Goal: Book appointment/travel/reservation

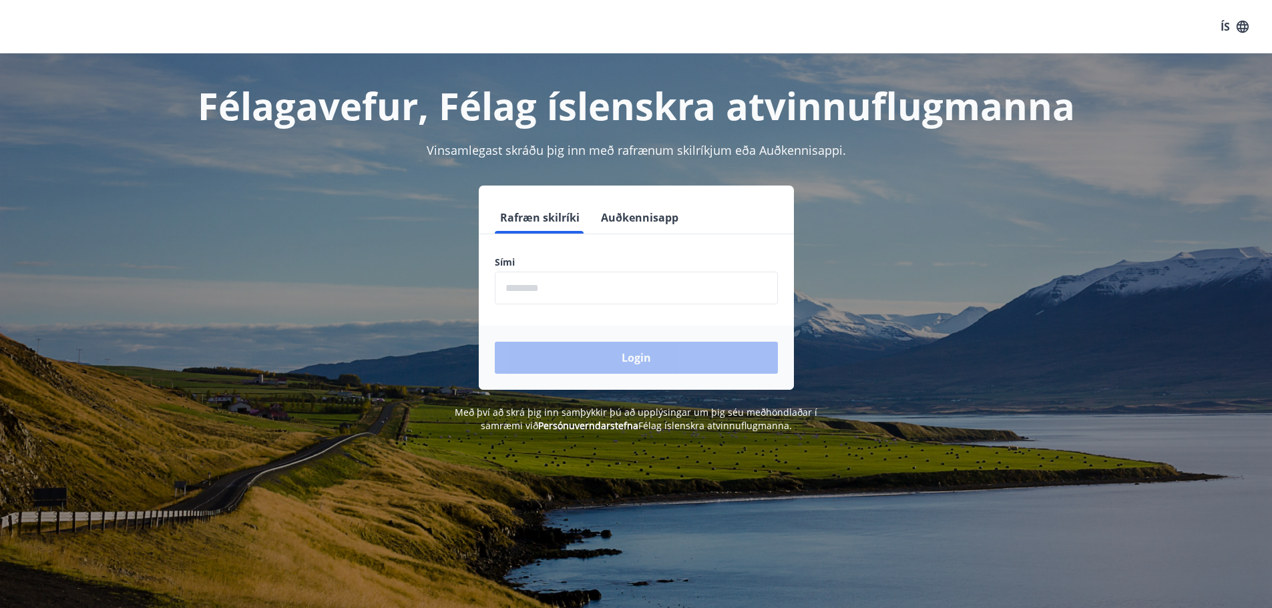
click at [625, 292] on input "phone" at bounding box center [636, 288] width 283 height 33
click at [628, 356] on button "Login" at bounding box center [636, 358] width 283 height 32
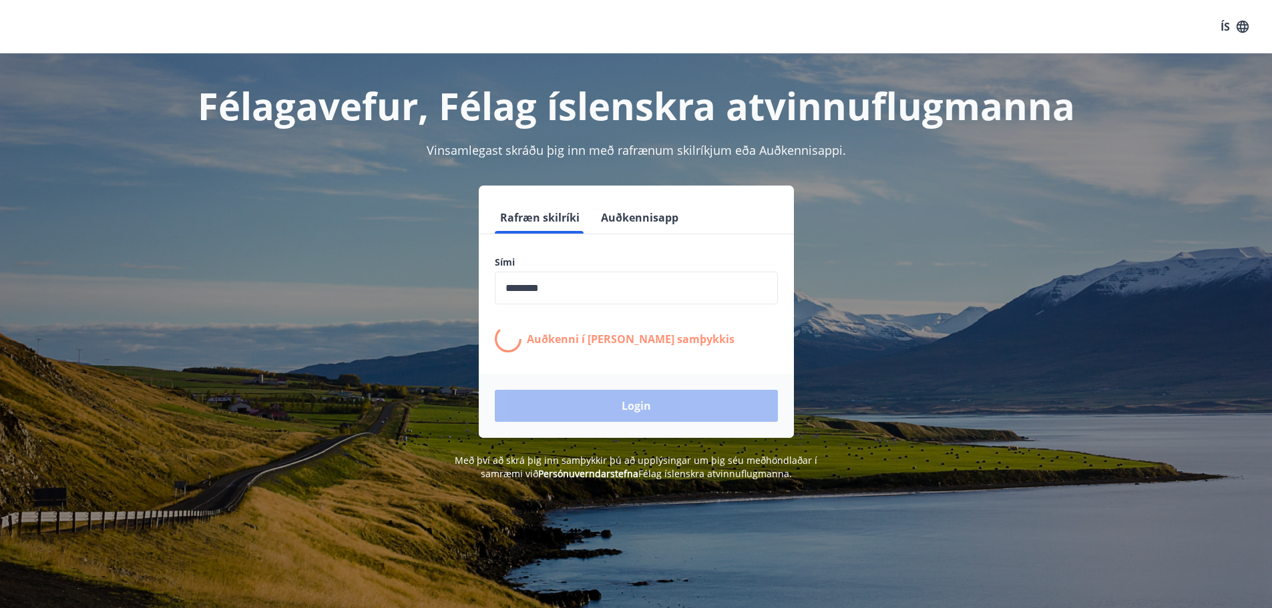
click at [566, 290] on input "phone" at bounding box center [636, 288] width 283 height 33
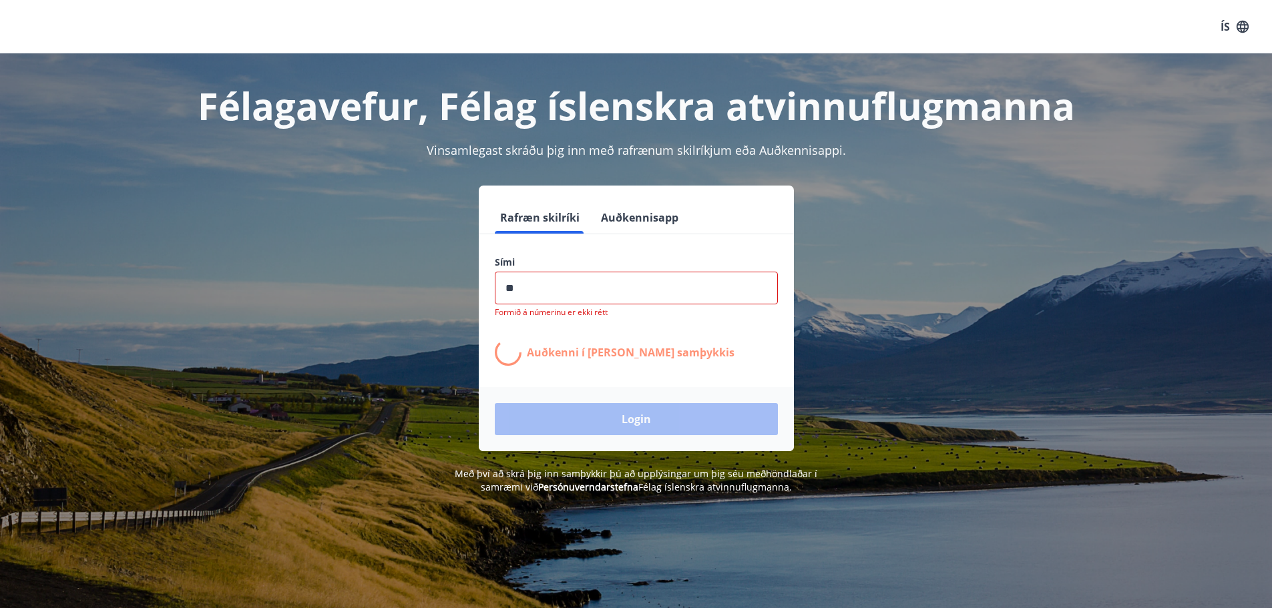
type input "*"
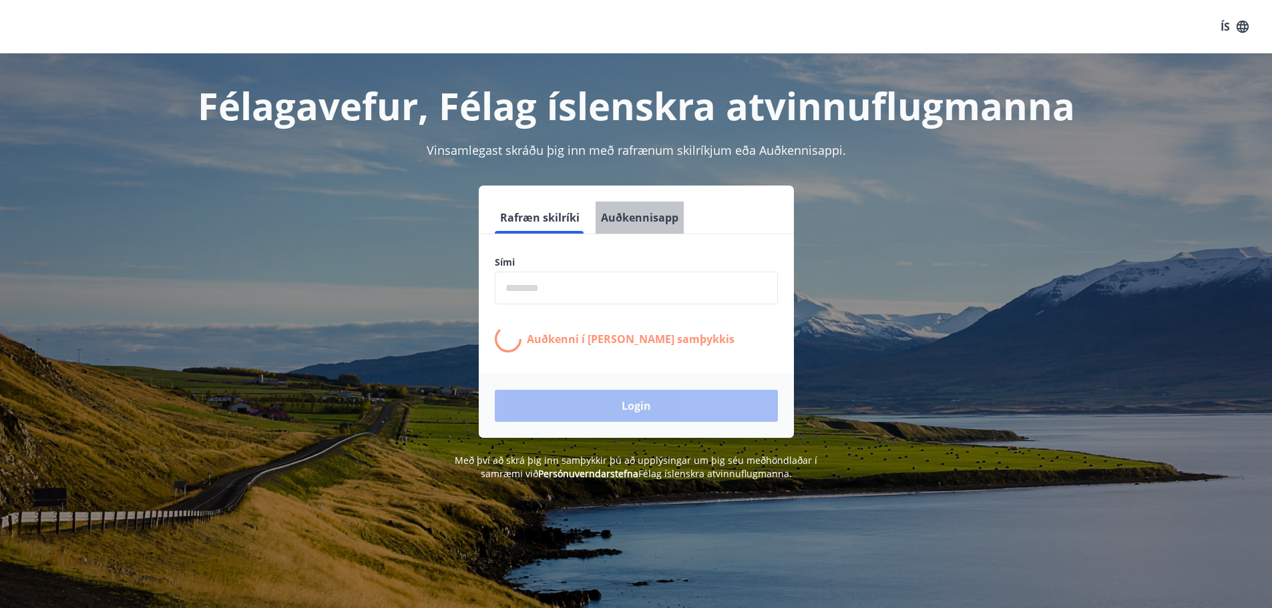
click at [646, 216] on button "Auðkennisapp" at bounding box center [640, 218] width 88 height 32
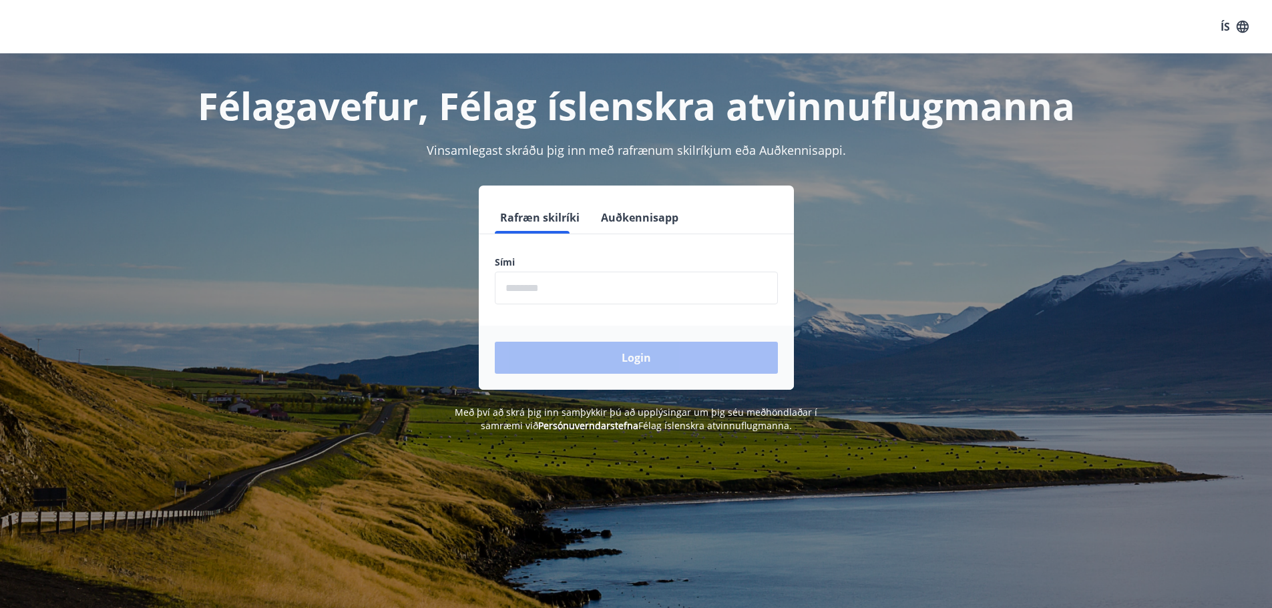
click at [613, 218] on button "Auðkennisapp" at bounding box center [640, 218] width 88 height 32
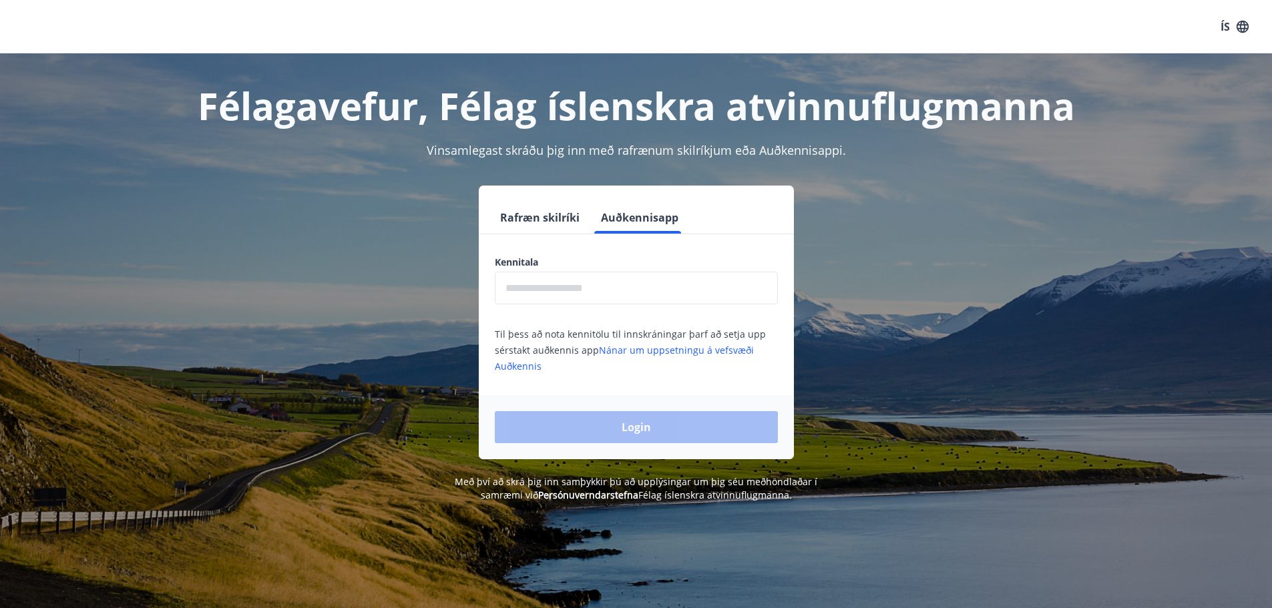
click at [582, 288] on input "text" at bounding box center [636, 288] width 283 height 33
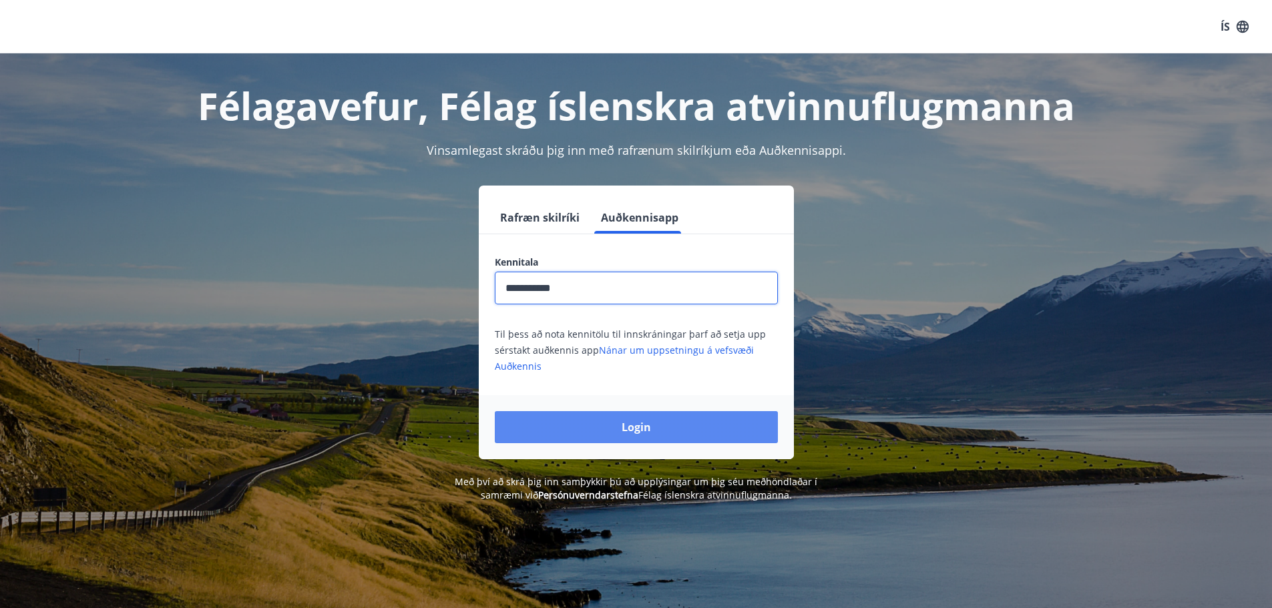
type input "**********"
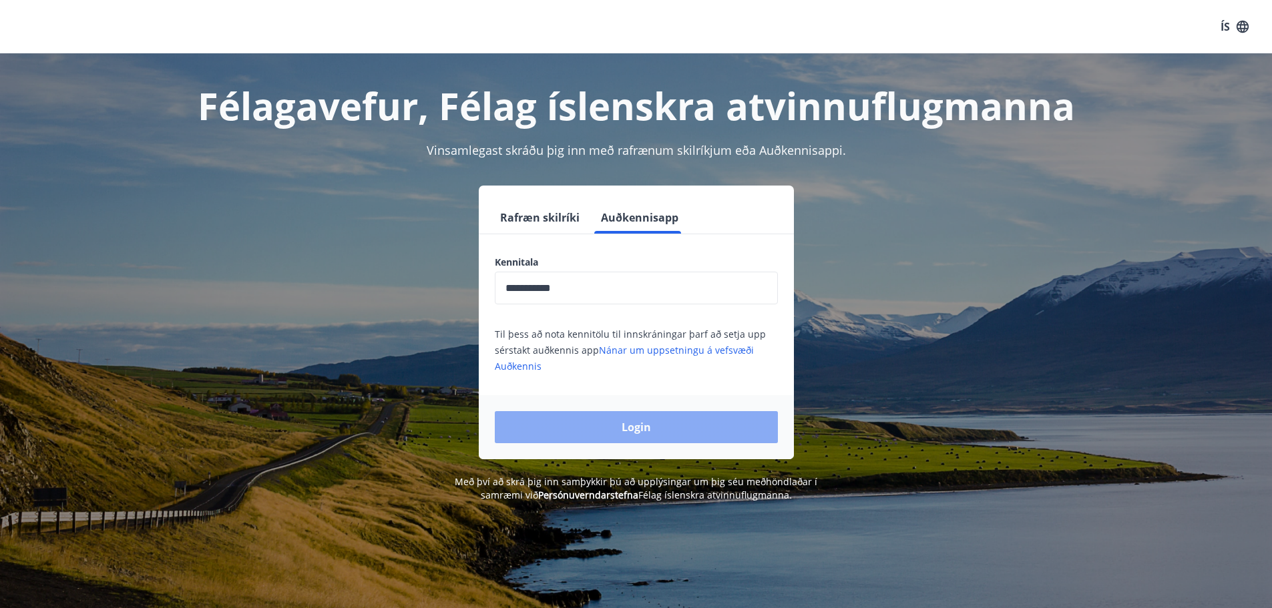
click at [631, 433] on button "Login" at bounding box center [636, 427] width 283 height 32
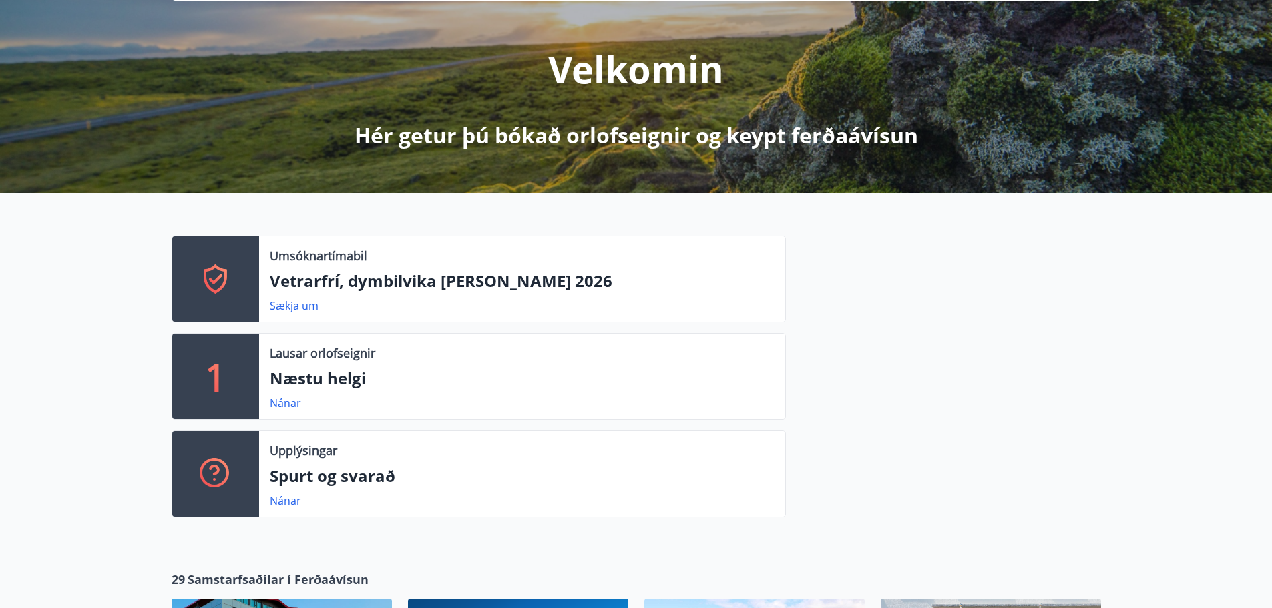
scroll to position [141, 0]
click at [300, 304] on link "Sækja um" at bounding box center [294, 305] width 49 height 15
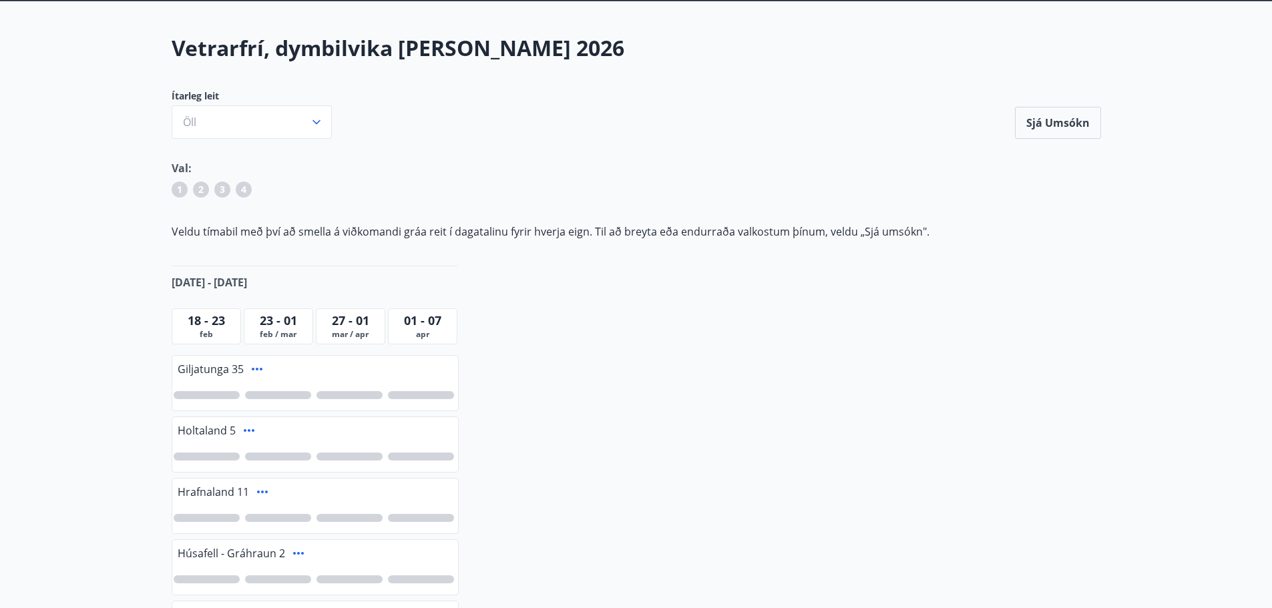
scroll to position [53, 0]
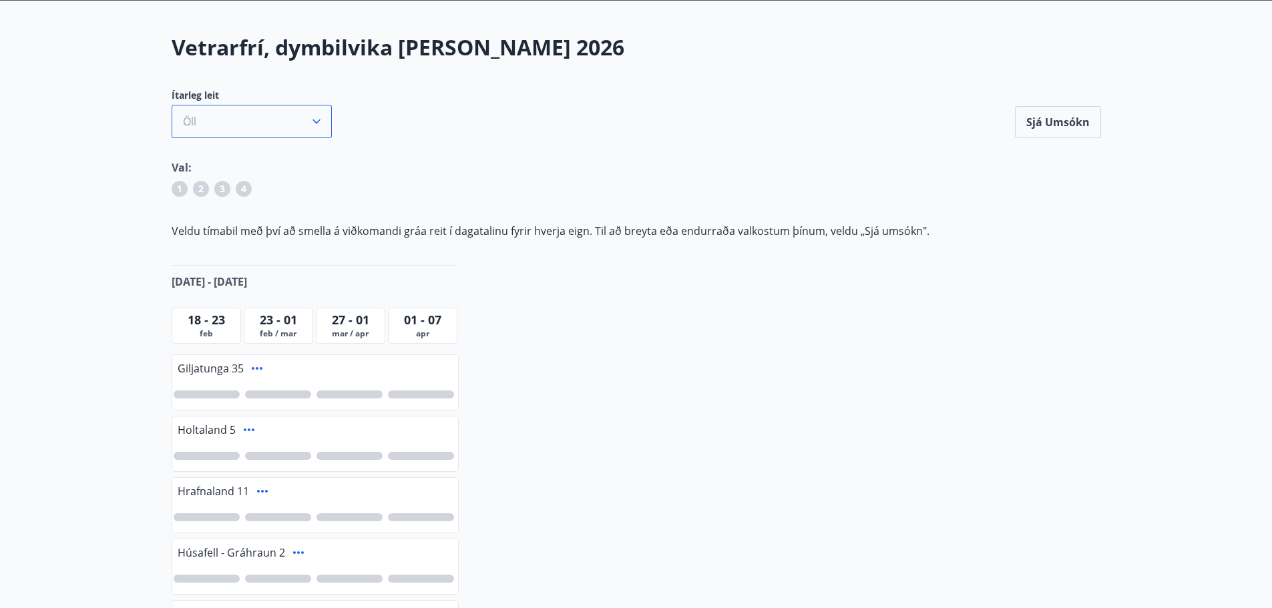
click at [318, 118] on icon "button" at bounding box center [316, 121] width 13 height 13
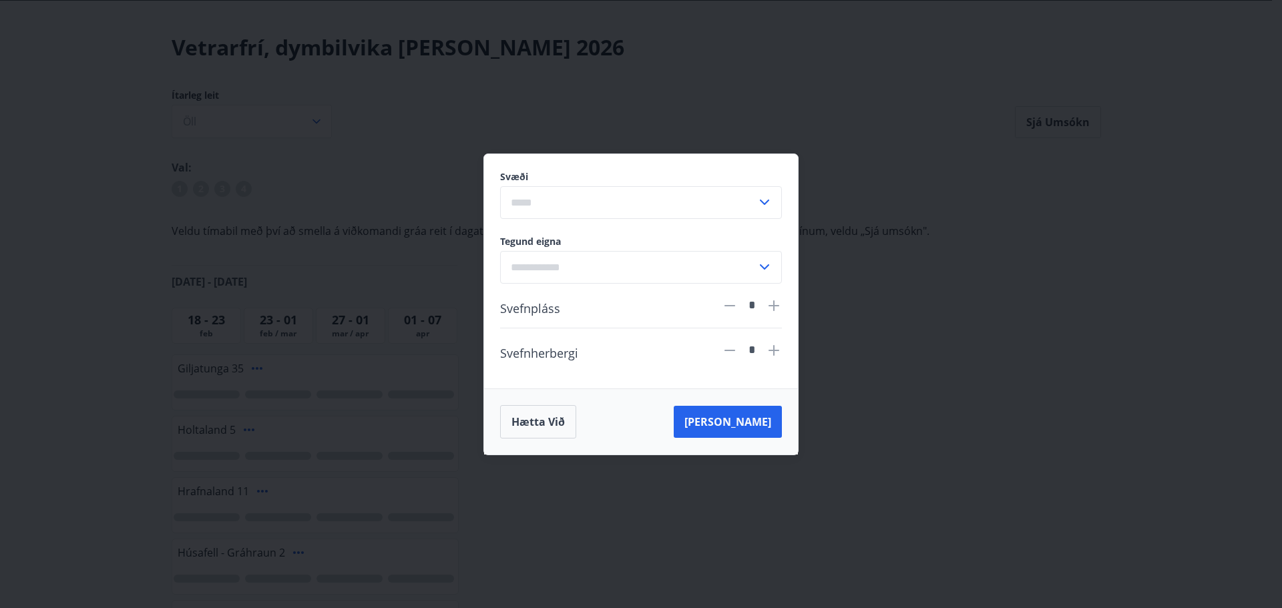
click at [903, 241] on div "Svæði ​ Tegund eigna ​ Svefnpláss * Svefnherbergi * Hætta við Leita" at bounding box center [641, 304] width 1282 height 608
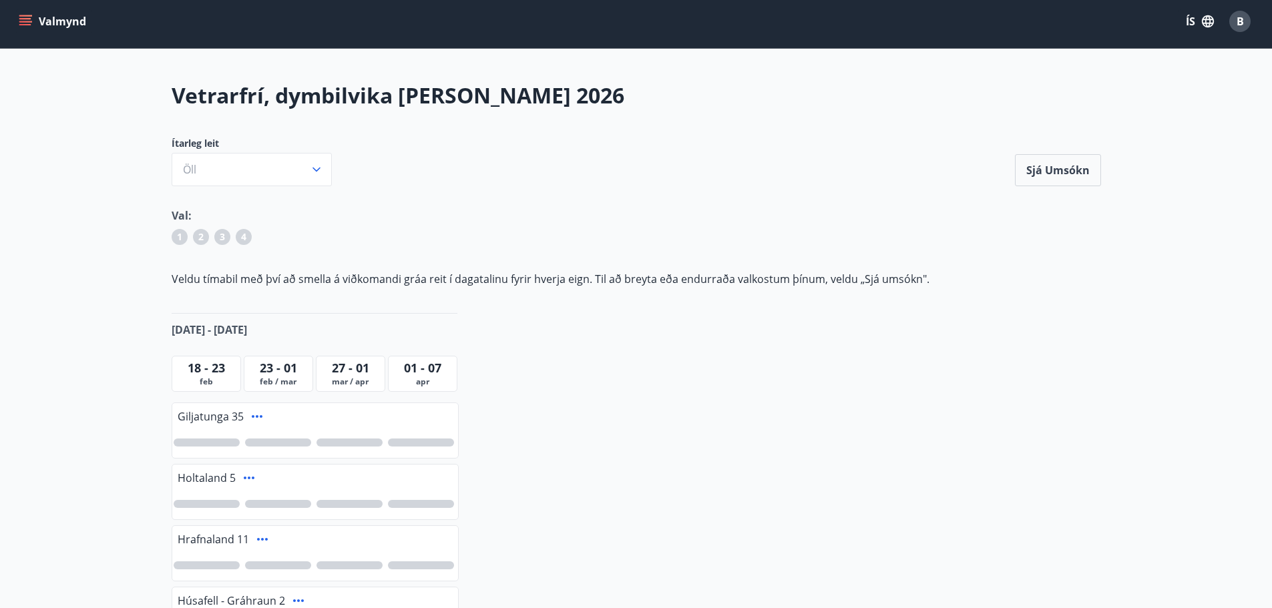
scroll to position [0, 0]
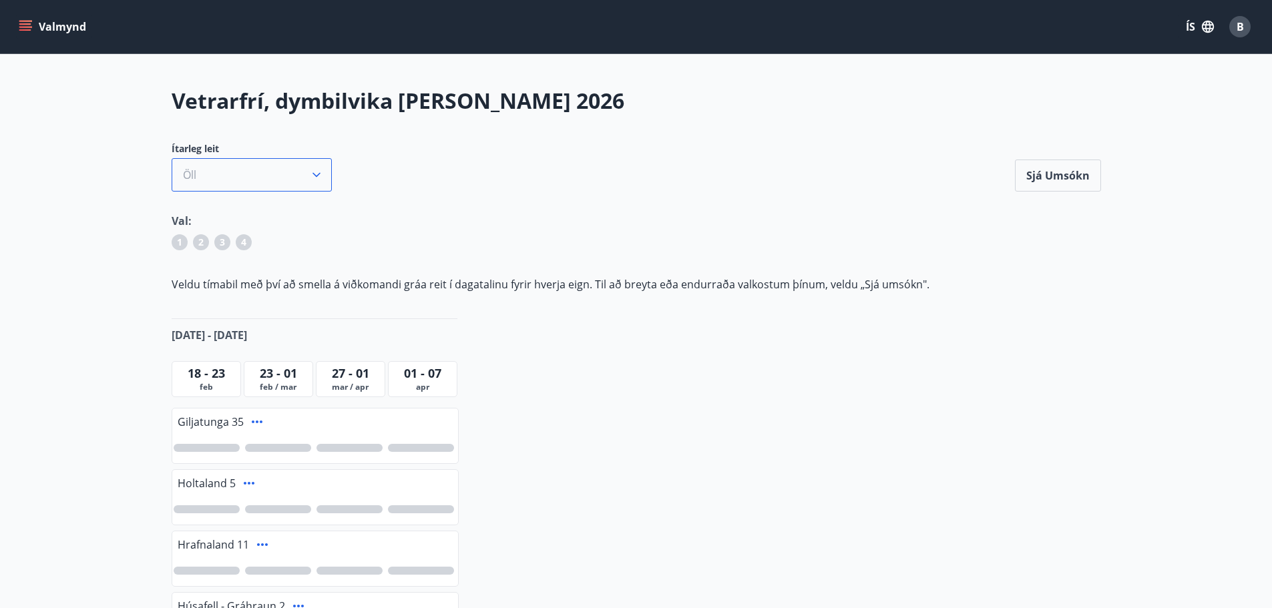
click at [322, 179] on icon "button" at bounding box center [316, 174] width 13 height 13
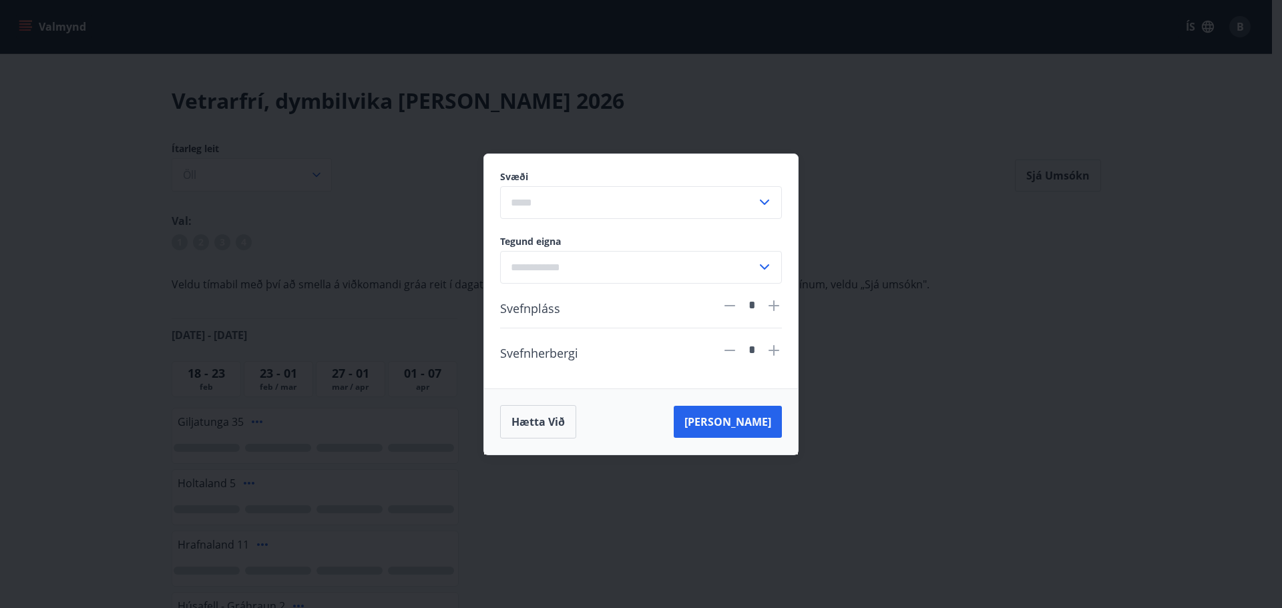
click at [763, 203] on icon at bounding box center [764, 202] width 9 height 5
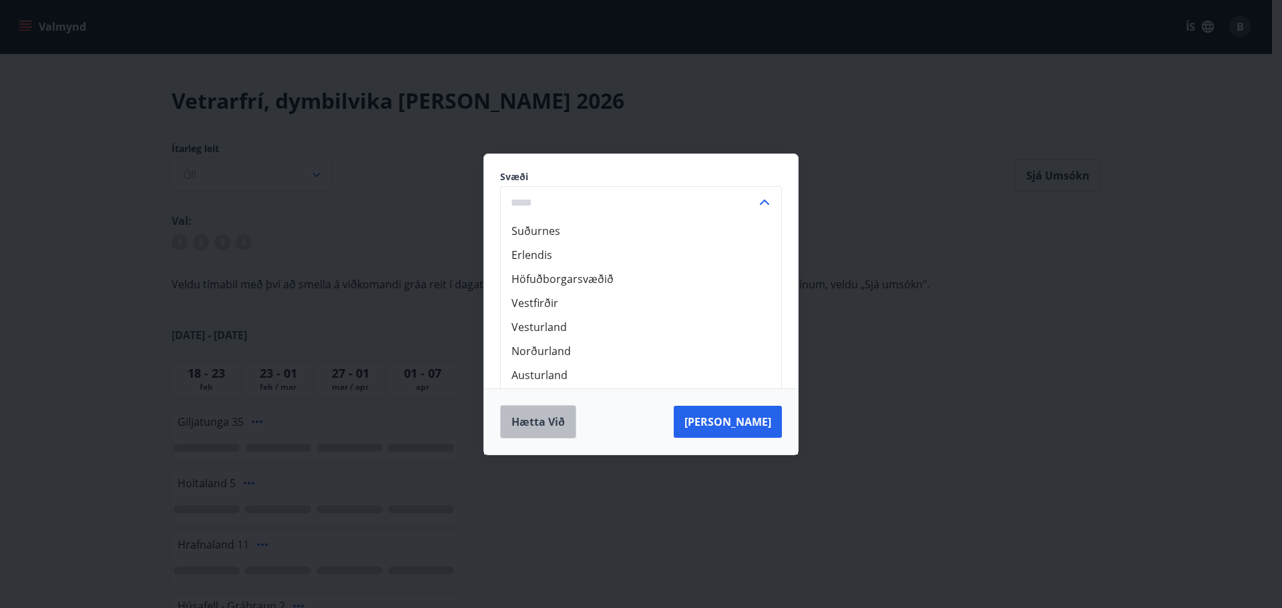
click at [513, 419] on button "Hætta við" at bounding box center [538, 421] width 76 height 33
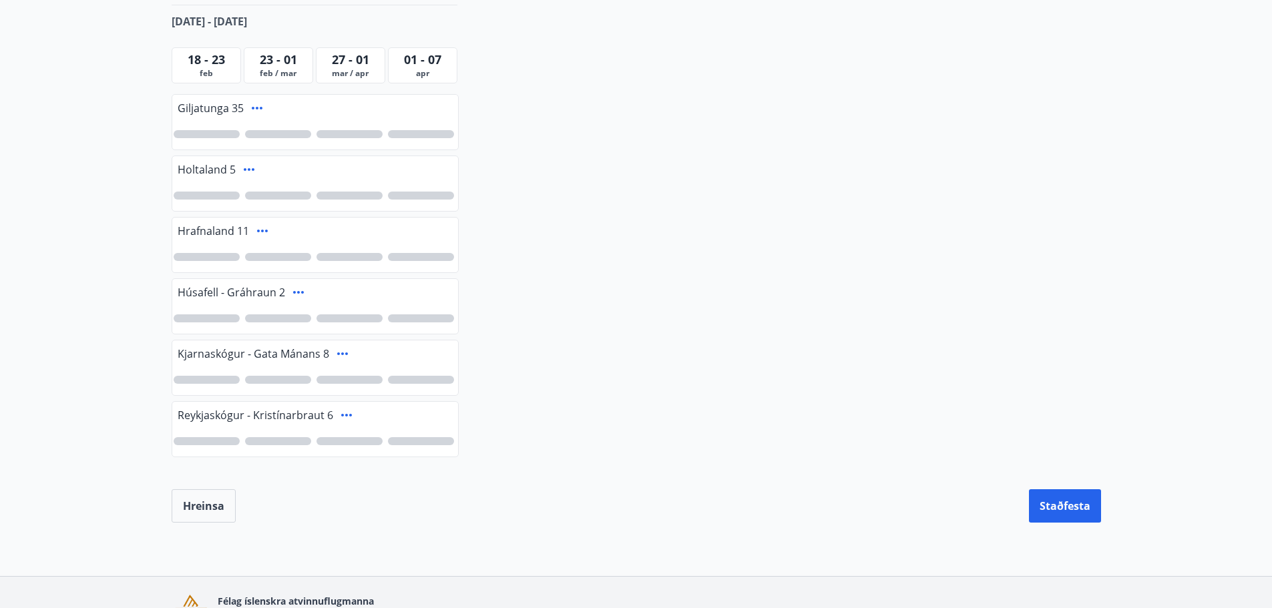
scroll to position [200, 0]
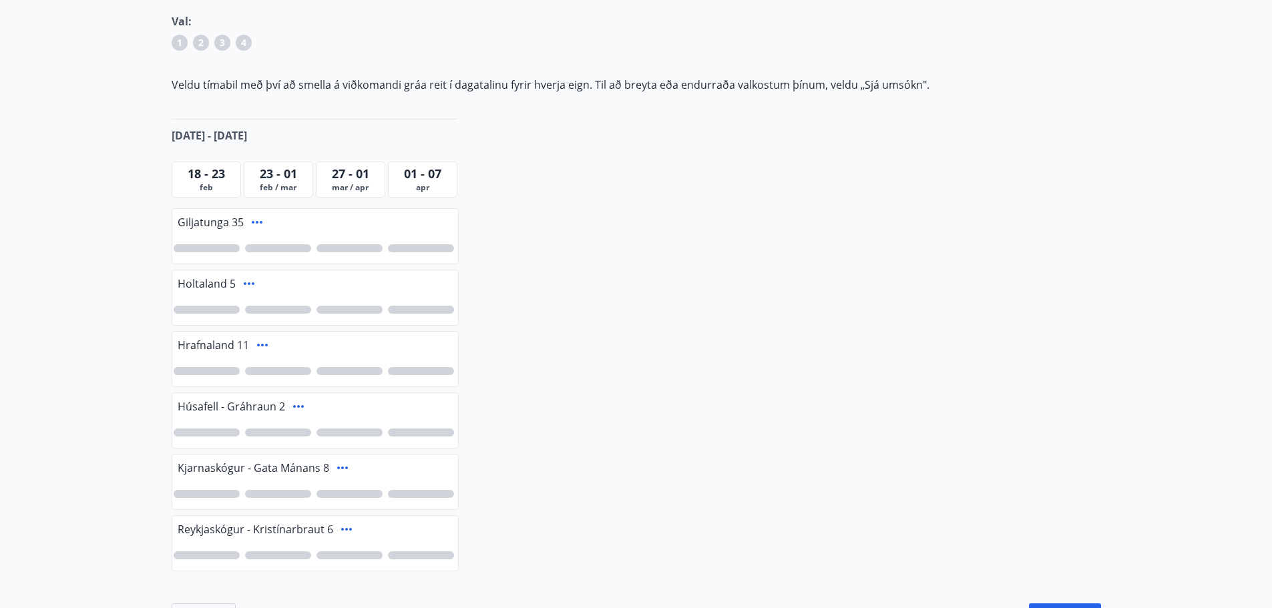
click at [218, 178] on span "18 - 23" at bounding box center [206, 174] width 37 height 16
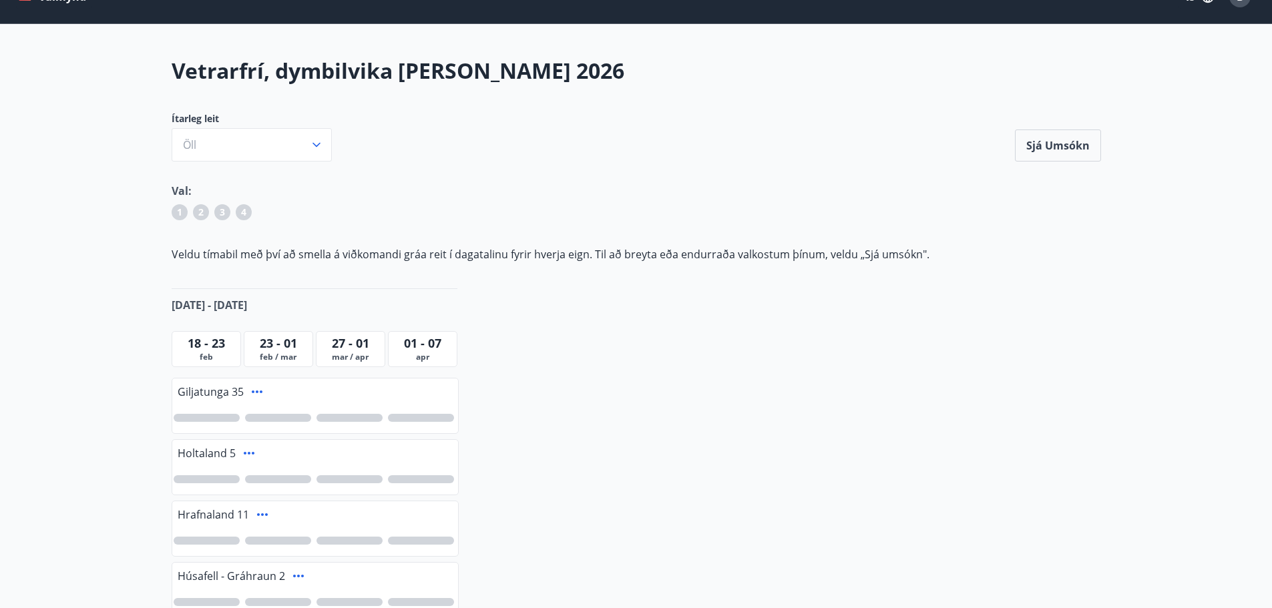
scroll to position [31, 0]
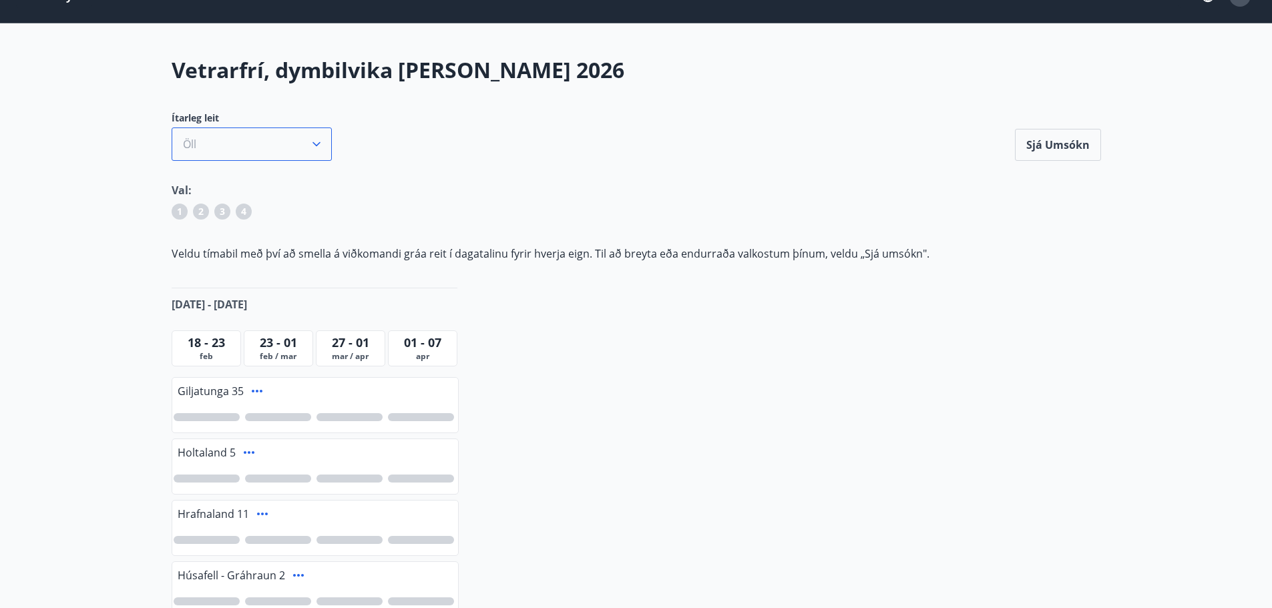
click at [320, 148] on icon "button" at bounding box center [316, 144] width 13 height 13
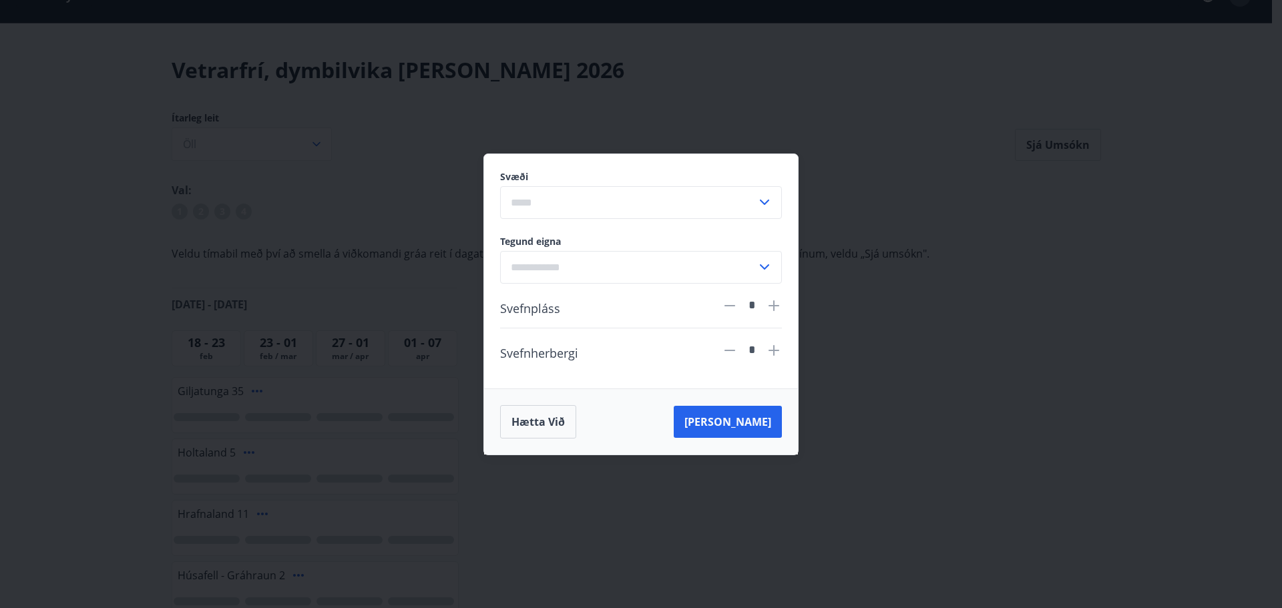
click at [766, 206] on icon at bounding box center [764, 202] width 16 height 16
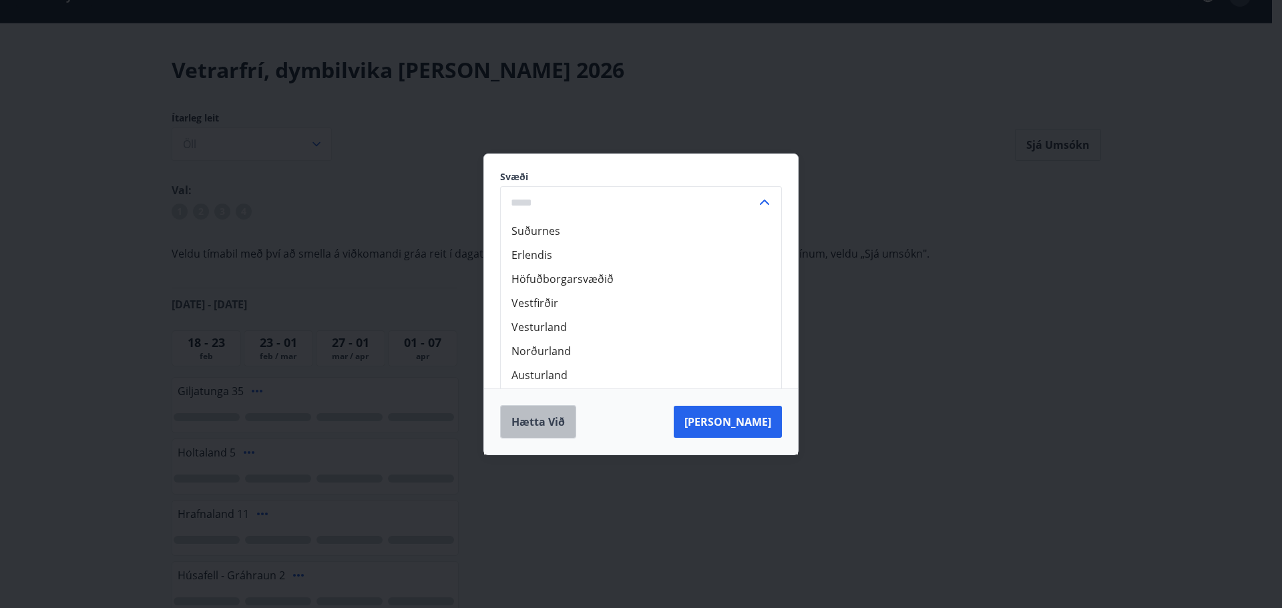
click at [546, 421] on button "Hætta við" at bounding box center [538, 421] width 76 height 33
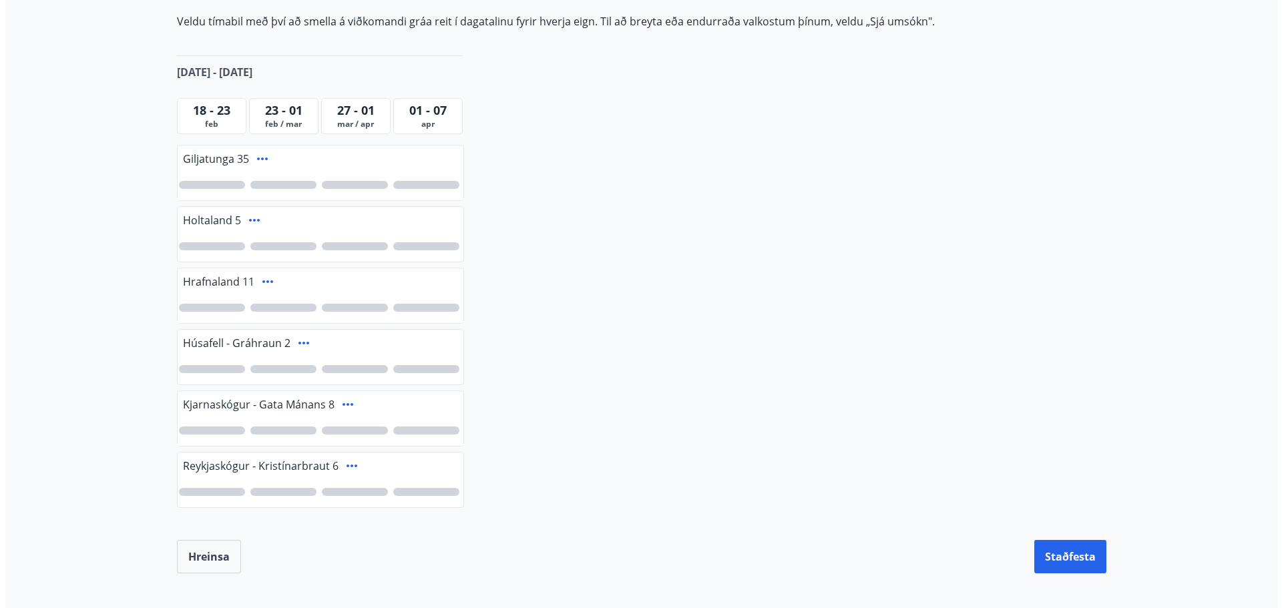
scroll to position [262, 0]
click at [256, 159] on icon at bounding box center [257, 160] width 16 height 16
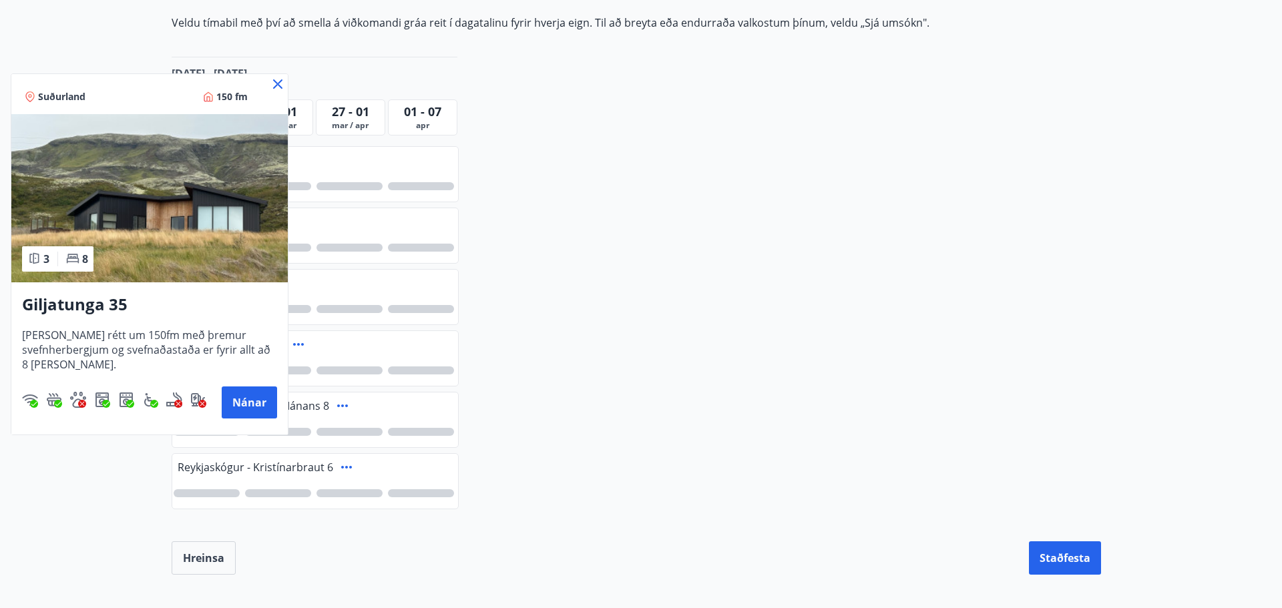
click at [617, 239] on div at bounding box center [641, 304] width 1282 height 608
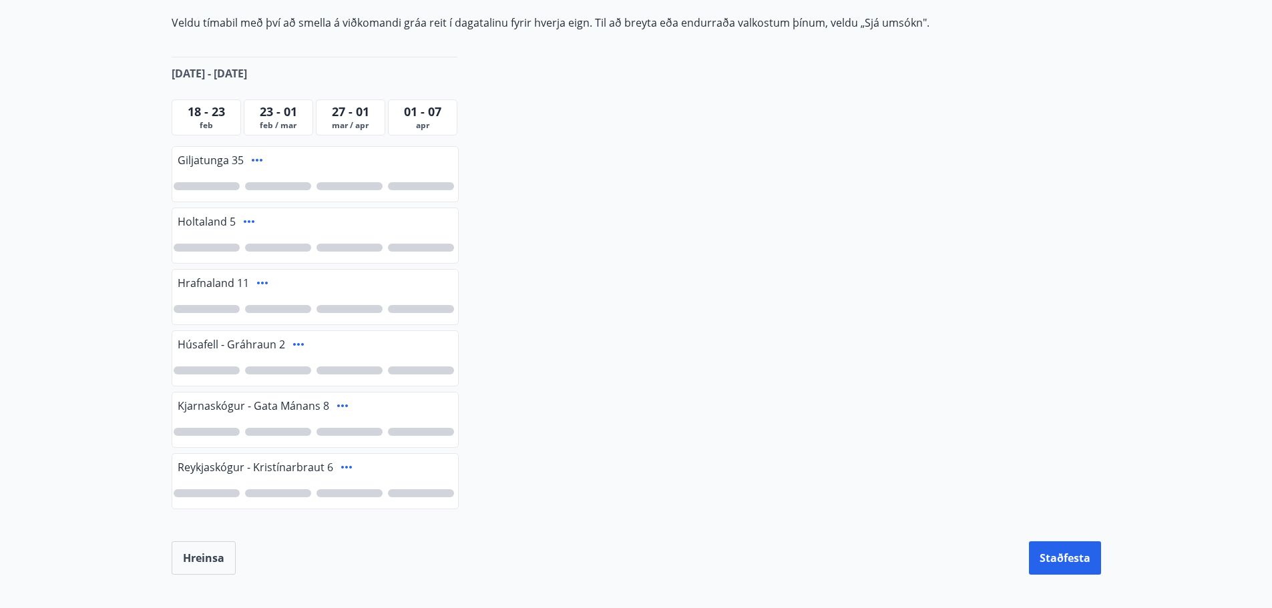
click at [247, 218] on icon at bounding box center [249, 222] width 16 height 16
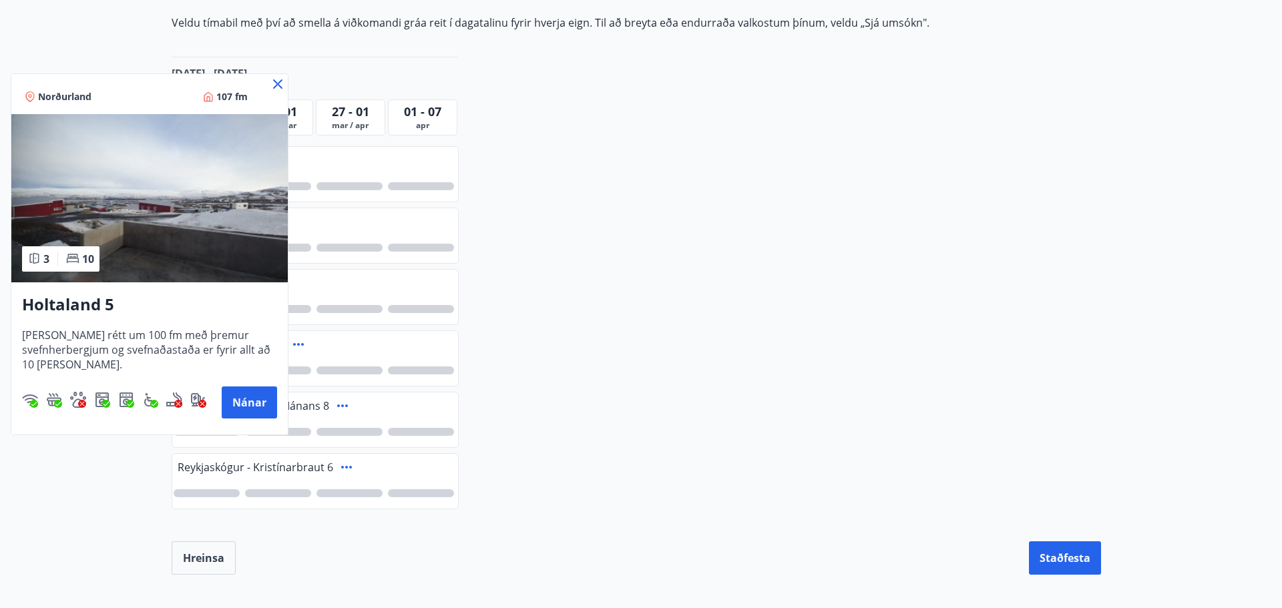
click at [511, 236] on div at bounding box center [641, 304] width 1282 height 608
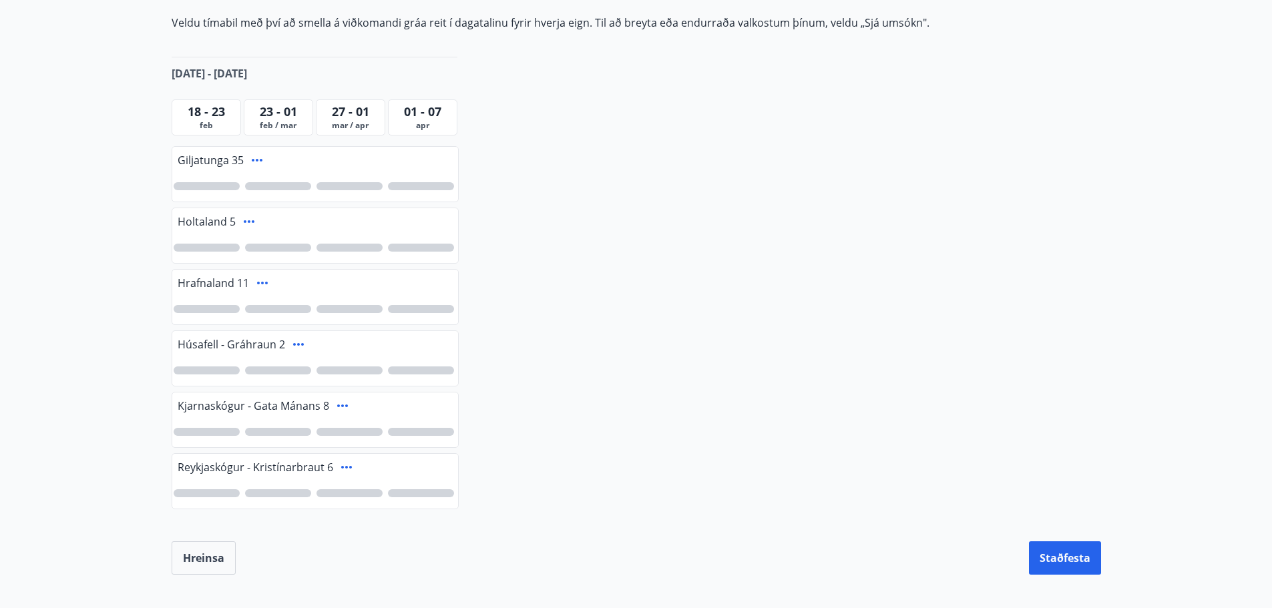
click at [261, 282] on icon at bounding box center [262, 283] width 16 height 16
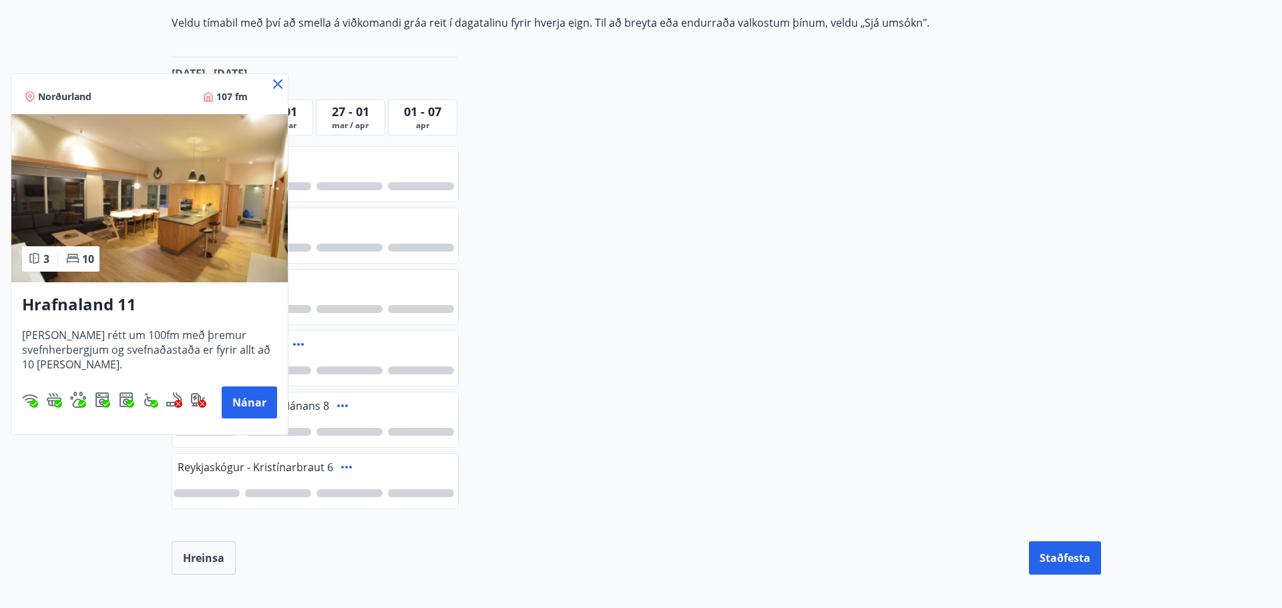
click at [278, 79] on icon at bounding box center [278, 84] width 16 height 16
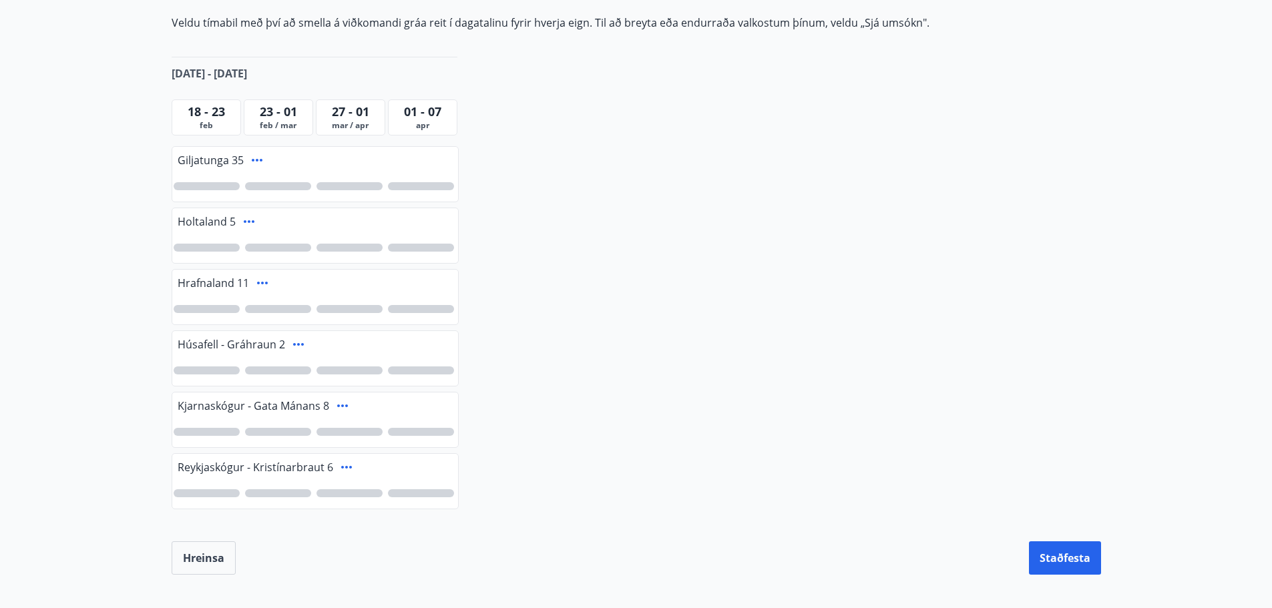
click at [252, 161] on icon at bounding box center [257, 160] width 11 height 3
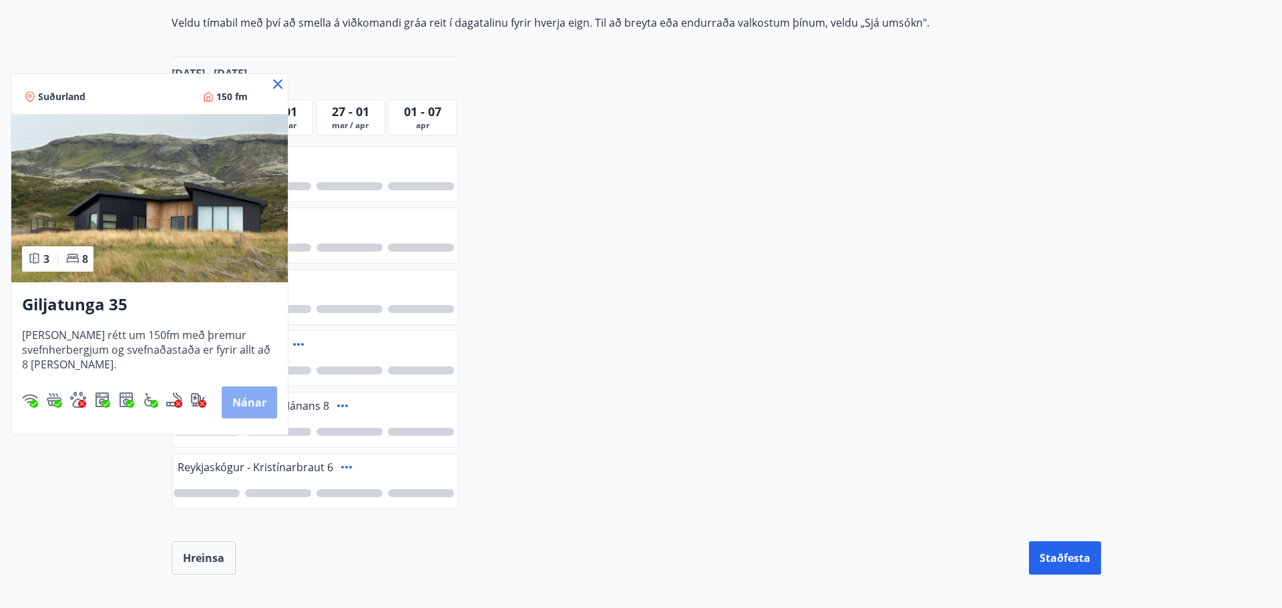
click at [254, 401] on button "Nánar" at bounding box center [249, 403] width 55 height 32
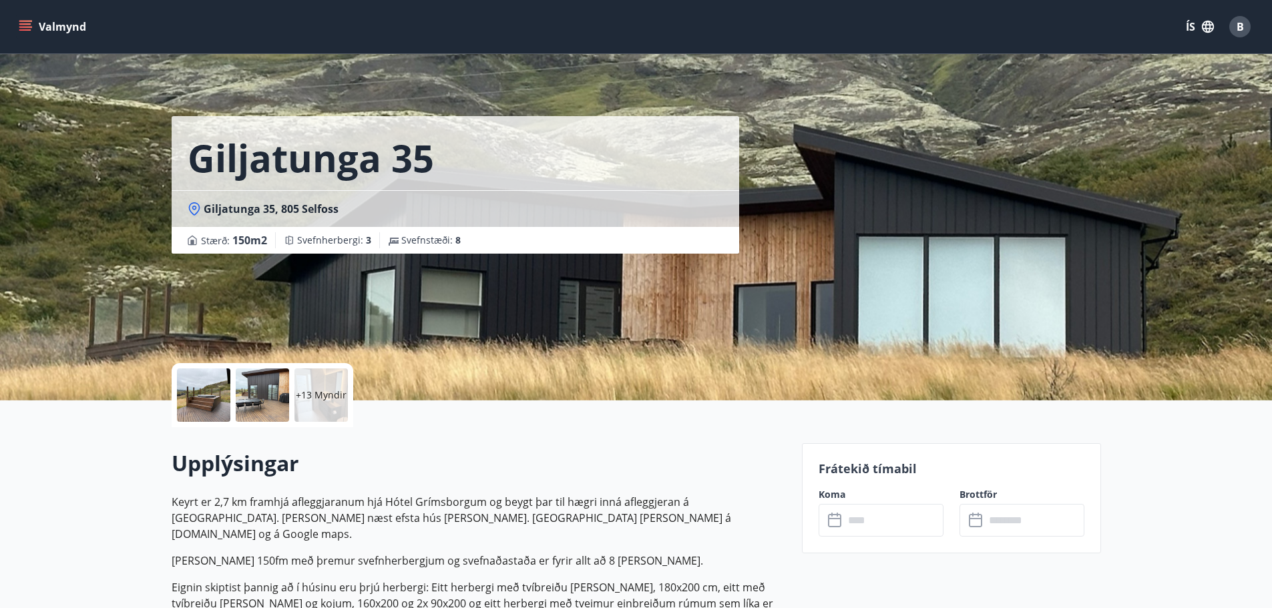
click at [361, 302] on div "Giljatunga 35 Giljatunga 35, 805 Selfoss Stærð : 150 m2 Svefnherbergi : 3 Svefn…" at bounding box center [482, 200] width 620 height 401
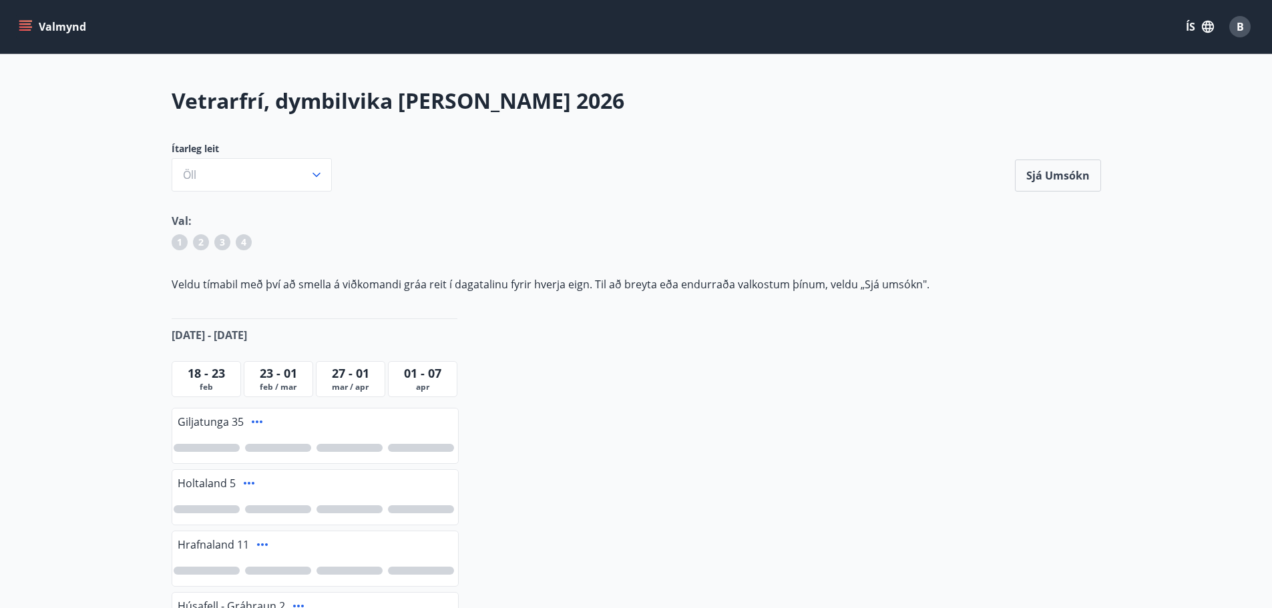
click at [226, 439] on div at bounding box center [315, 448] width 286 height 31
click at [198, 386] on span "feb" at bounding box center [206, 387] width 63 height 11
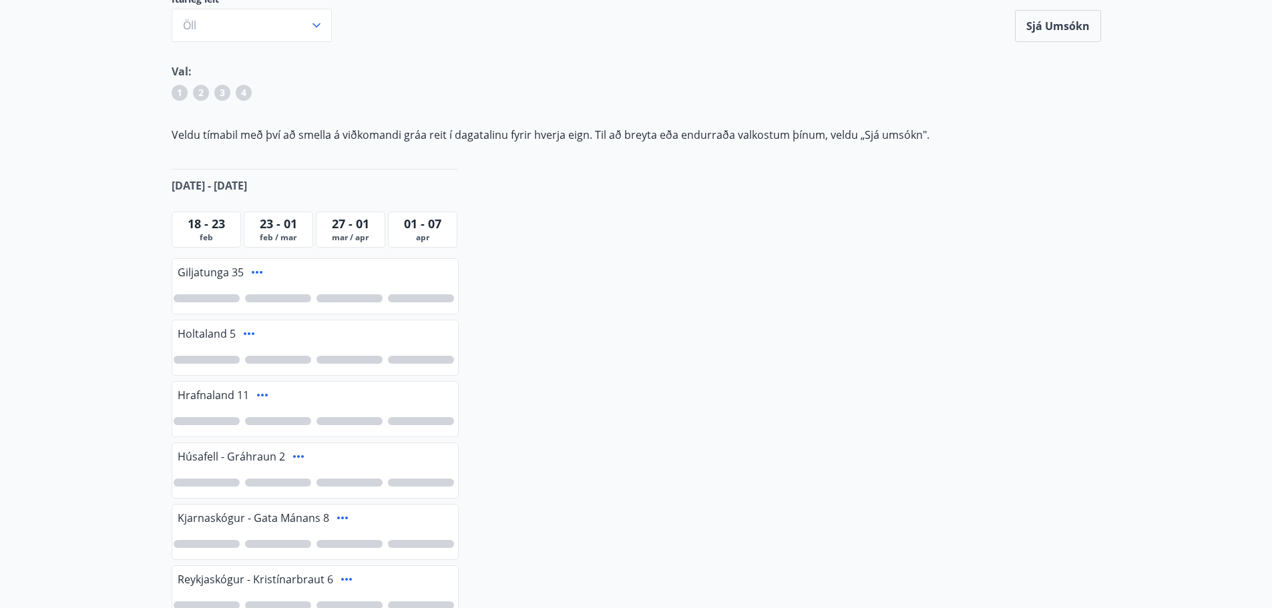
scroll to position [149, 0]
click at [198, 226] on span "18 - 23" at bounding box center [206, 224] width 37 height 16
click at [211, 298] on div at bounding box center [207, 299] width 66 height 8
click at [269, 363] on div at bounding box center [278, 361] width 66 height 8
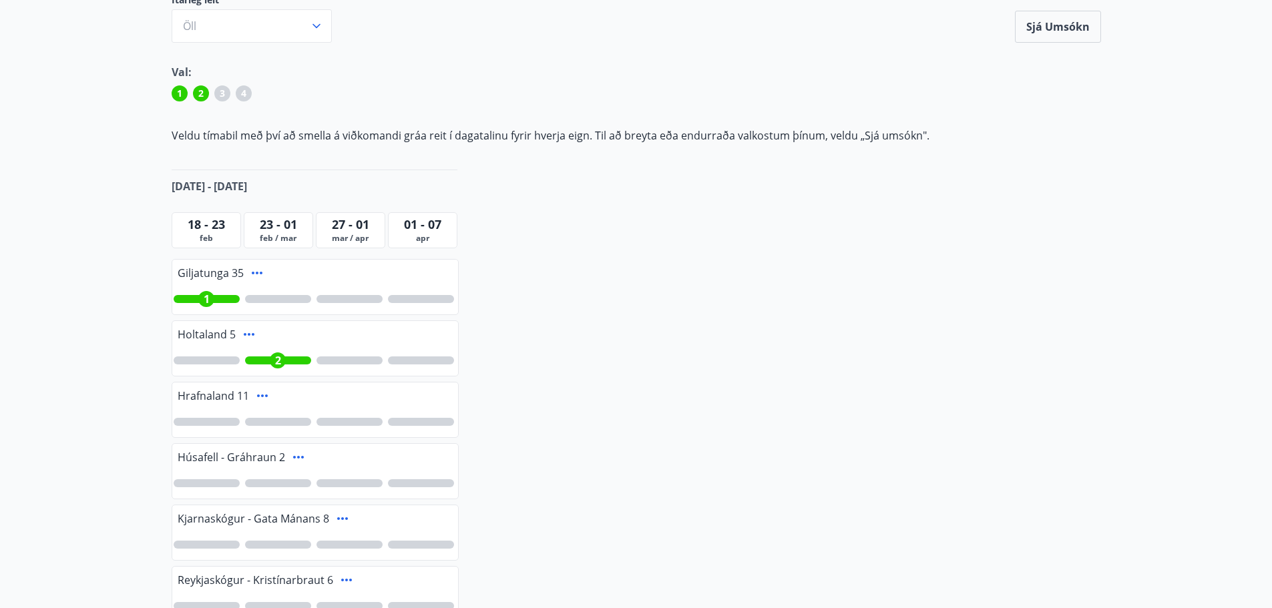
click at [336, 297] on div at bounding box center [349, 299] width 66 height 8
click at [279, 233] on span "feb / mar" at bounding box center [278, 238] width 63 height 11
click at [272, 294] on div "1 3" at bounding box center [315, 299] width 286 height 31
click at [274, 300] on div at bounding box center [278, 299] width 66 height 8
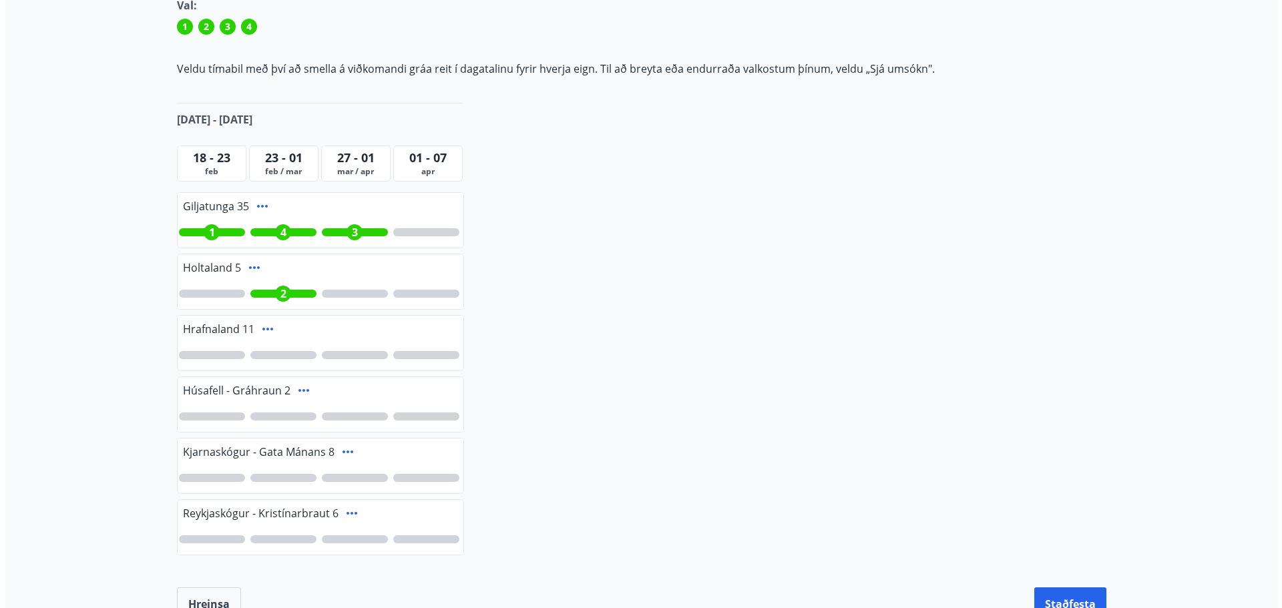
scroll to position [216, 0]
click at [222, 414] on div at bounding box center [207, 416] width 66 height 8
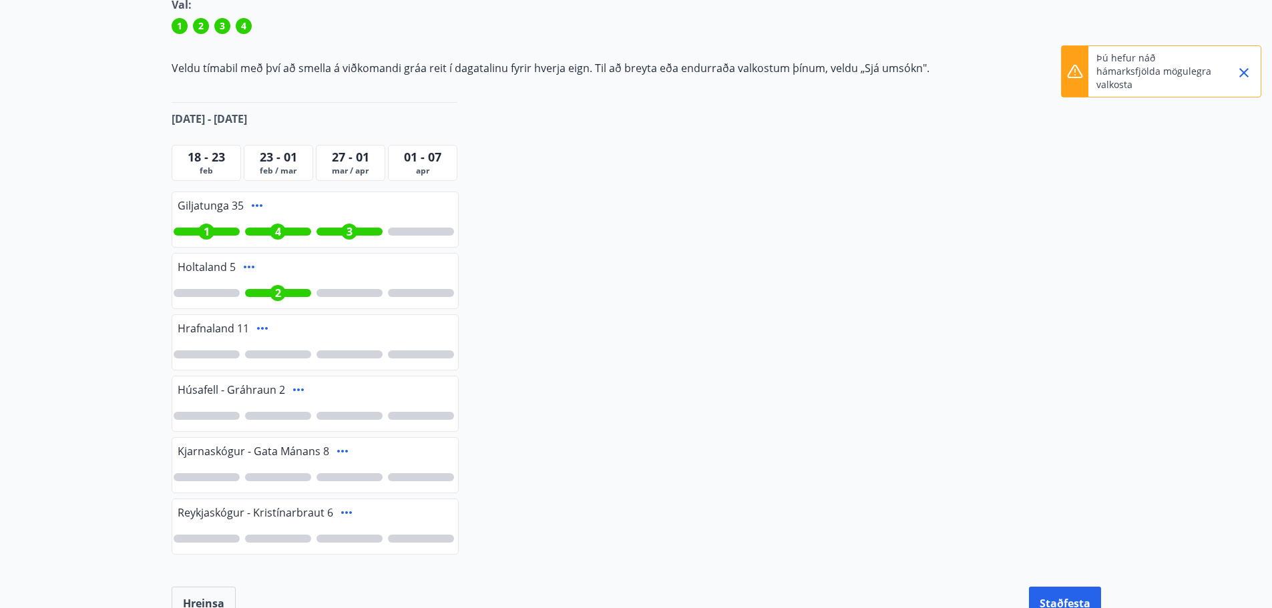
click at [278, 233] on span "4" at bounding box center [278, 231] width 6 height 15
click at [202, 414] on div at bounding box center [207, 416] width 66 height 8
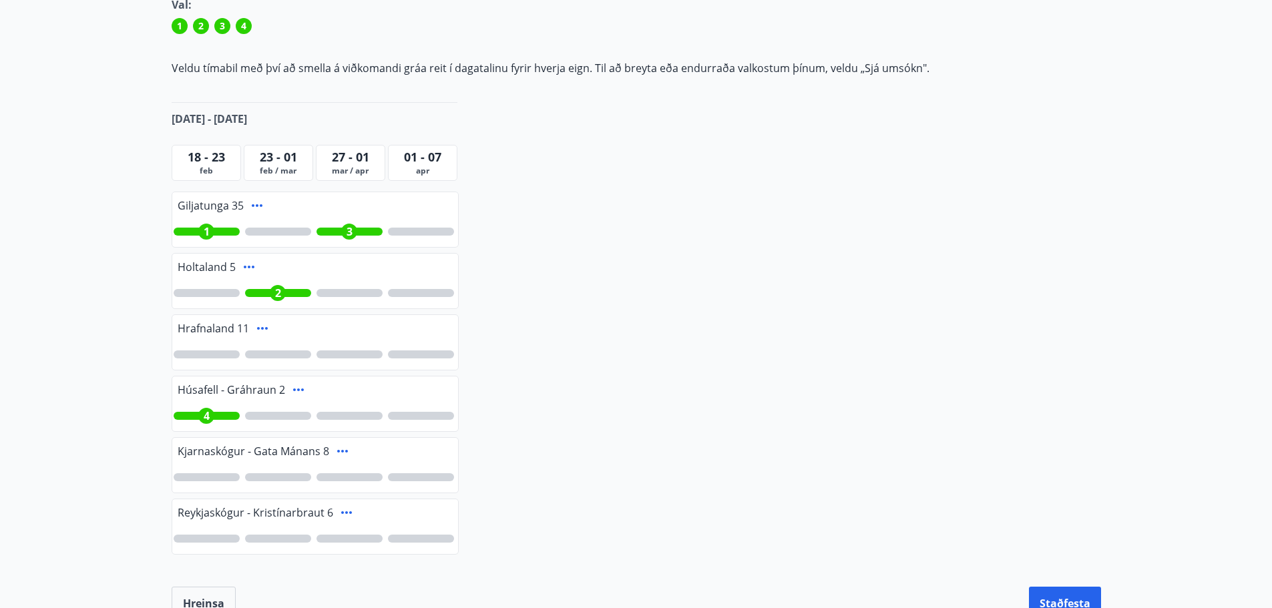
click at [351, 229] on span "3" at bounding box center [350, 231] width 6 height 15
click at [291, 228] on div at bounding box center [278, 232] width 66 height 8
click at [277, 234] on span "4" at bounding box center [278, 231] width 6 height 15
click at [277, 234] on div at bounding box center [278, 232] width 66 height 8
click at [1058, 596] on button "Staðfesta" at bounding box center [1065, 603] width 72 height 33
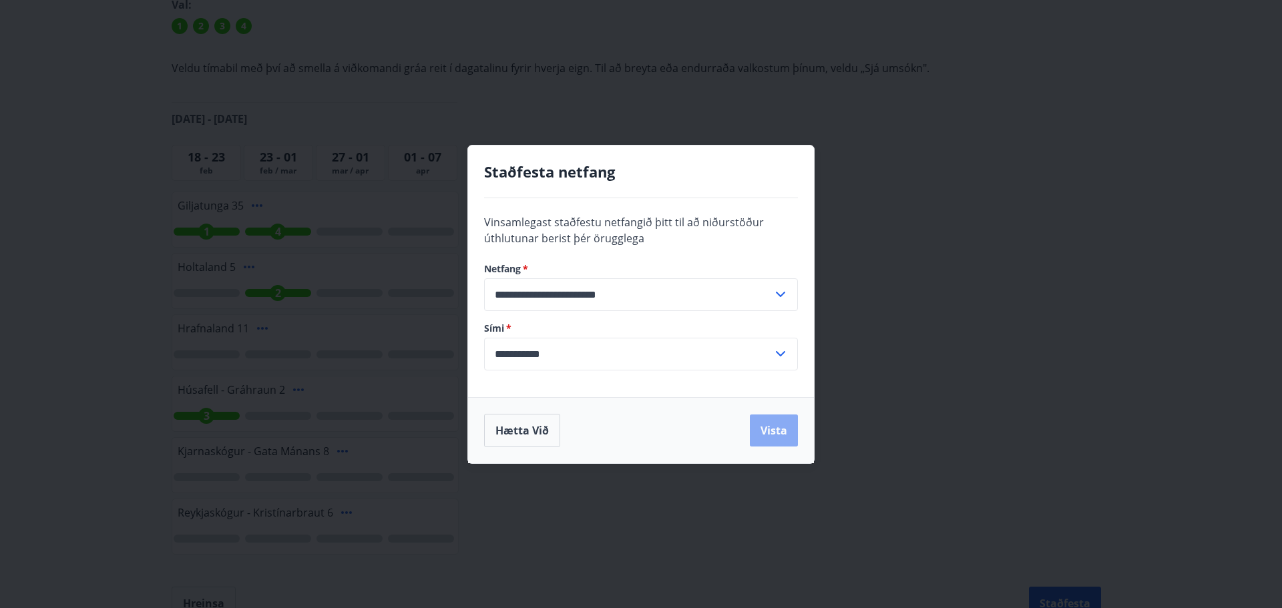
click at [768, 427] on button "Vista" at bounding box center [774, 431] width 48 height 32
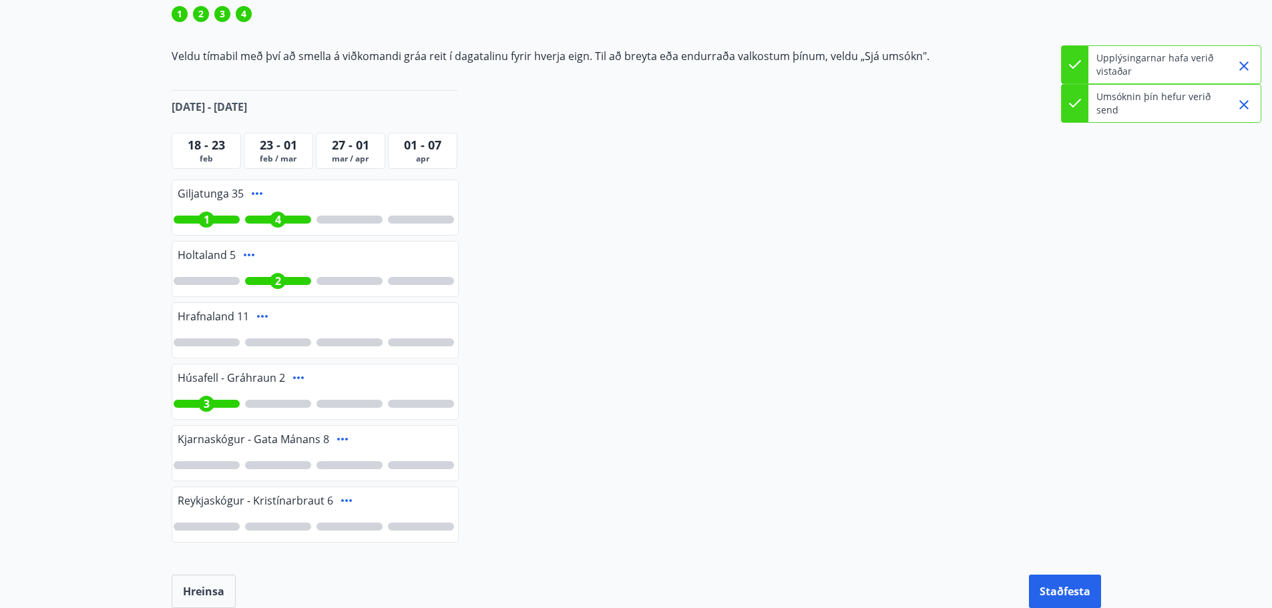
scroll to position [0, 0]
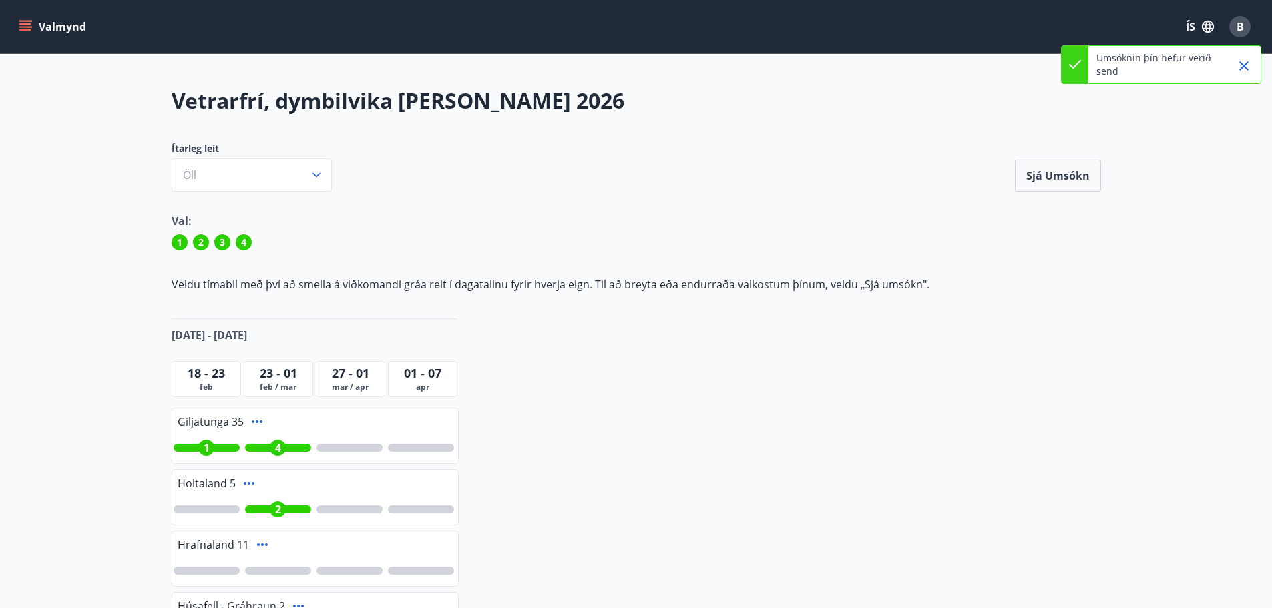
click at [796, 128] on div "Vetrarfrí, dymbilvika og páskar 2026 Ítarleg leit Öll Sjá umsókn Sjá umsókn Val…" at bounding box center [636, 461] width 961 height 750
click at [1239, 31] on span "B" at bounding box center [1239, 26] width 7 height 15
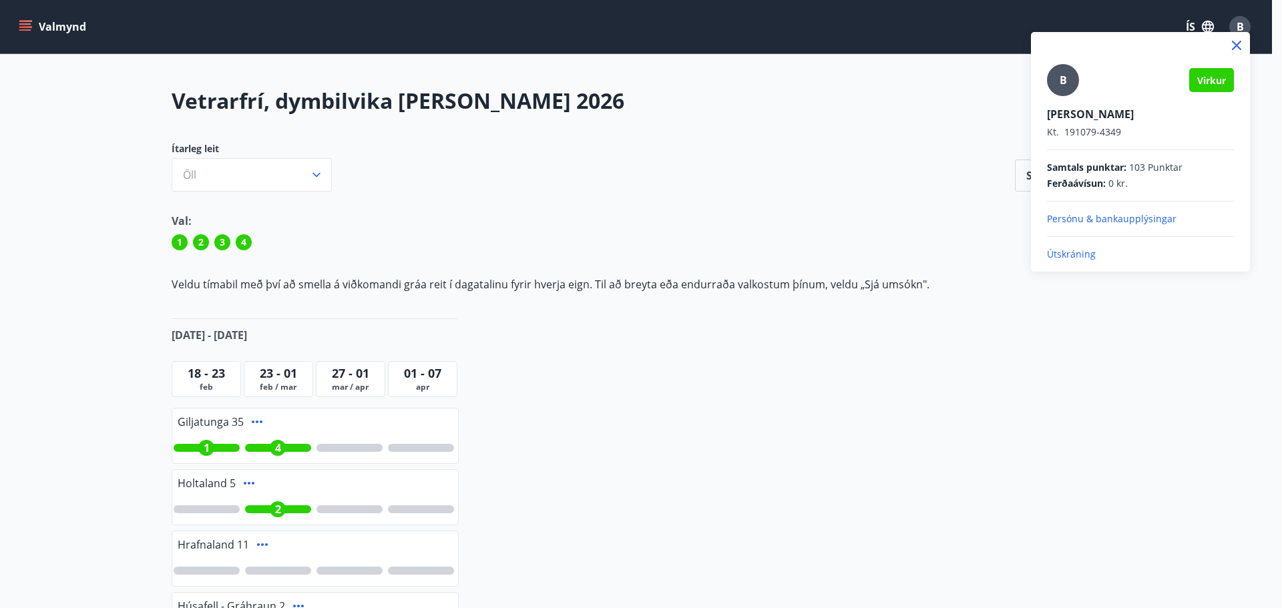
click at [1083, 250] on p "Útskráning" at bounding box center [1140, 254] width 187 height 13
